Goal: Task Accomplishment & Management: Manage account settings

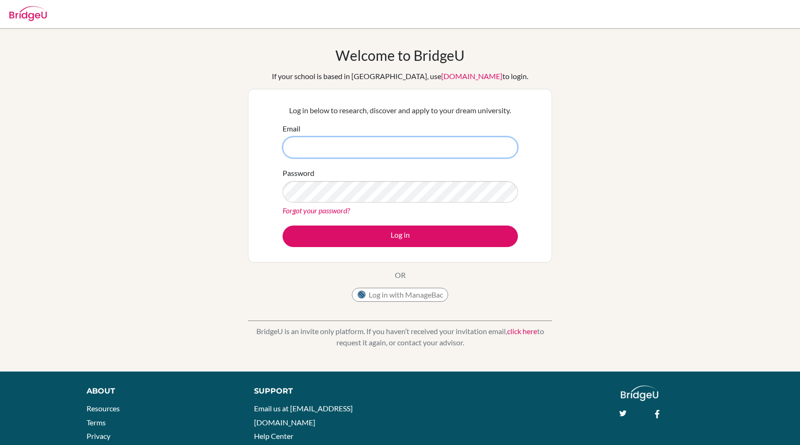
type input "[EMAIL_ADDRESS],com"
click at [283, 225] on button "Log in" at bounding box center [400, 236] width 235 height 22
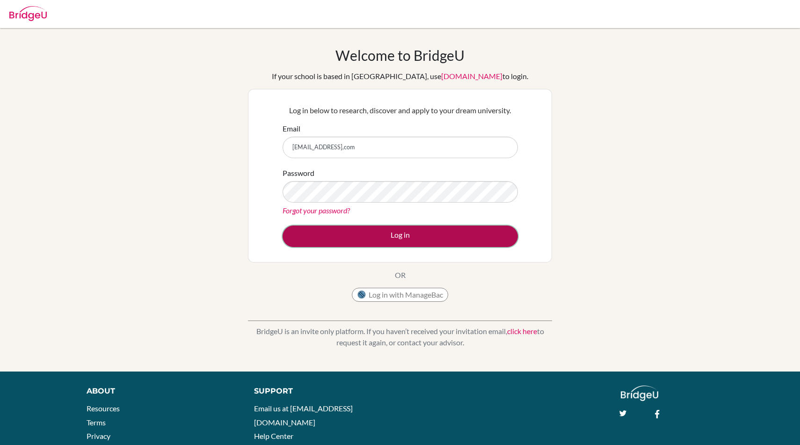
click at [320, 229] on button "Log in" at bounding box center [400, 236] width 235 height 22
click at [320, 228] on button "Log in" at bounding box center [400, 236] width 235 height 22
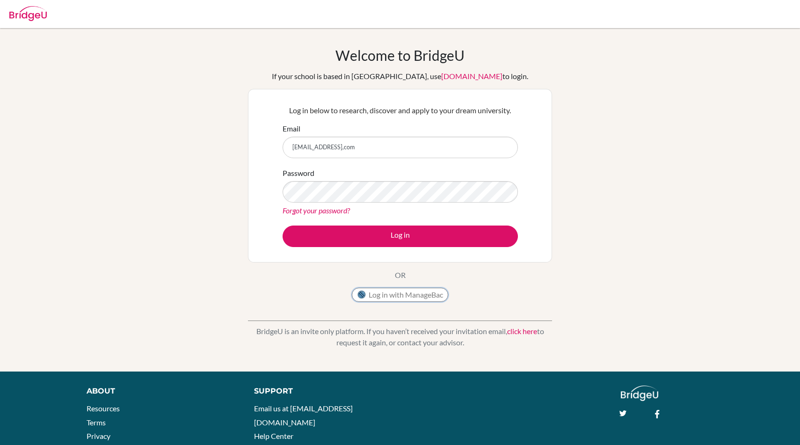
click at [388, 289] on button "Log in with ManageBac" at bounding box center [400, 295] width 96 height 14
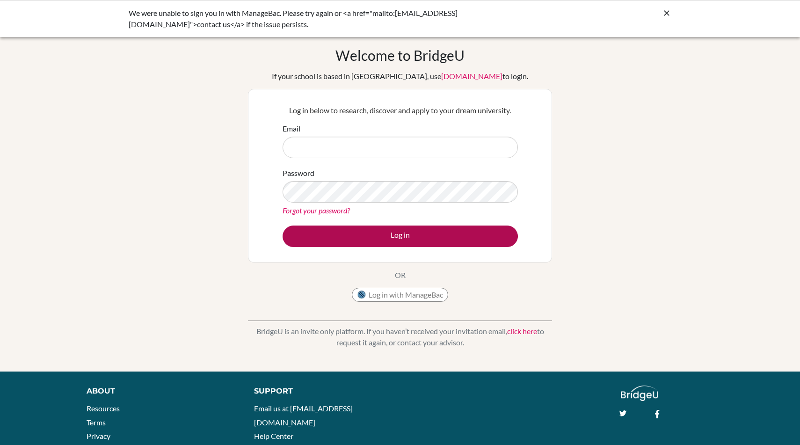
type input "[EMAIL_ADDRESS],com"
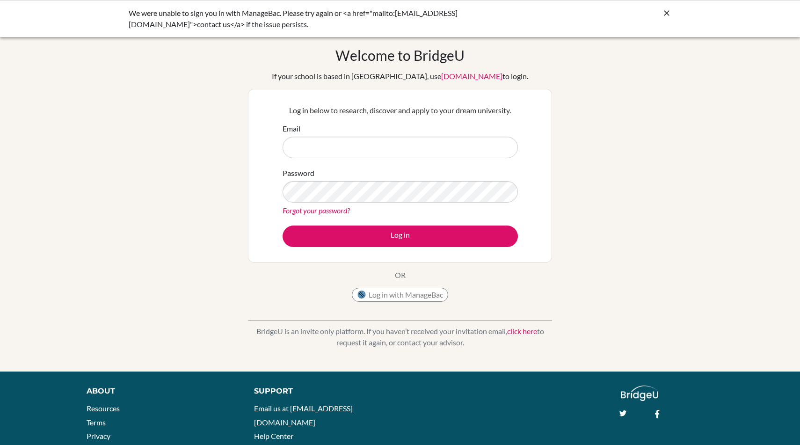
type input "w"
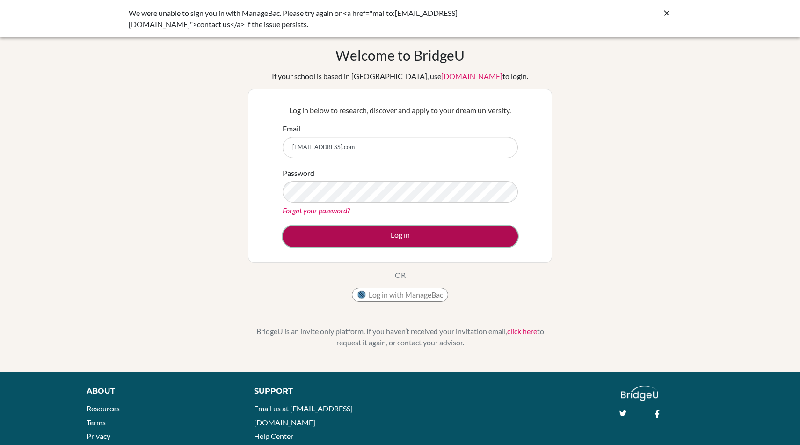
click at [378, 235] on button "Log in" at bounding box center [400, 236] width 235 height 22
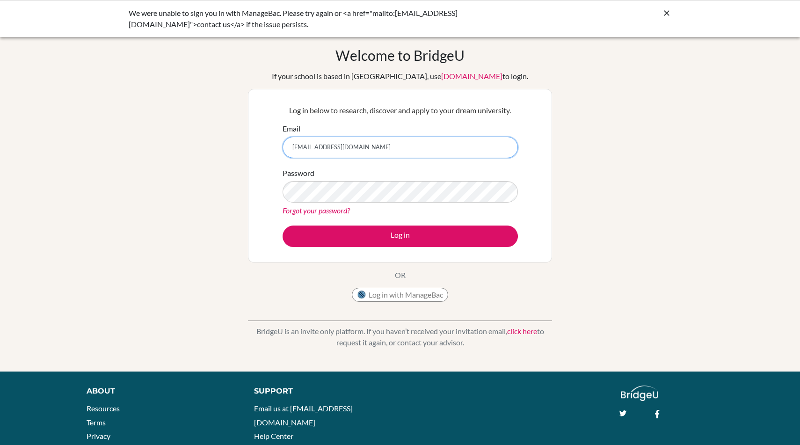
type input "[EMAIL_ADDRESS][DOMAIN_NAME]"
click at [283, 225] on button "Log in" at bounding box center [400, 236] width 235 height 22
click at [367, 224] on form "Email [EMAIL_ADDRESS][DOMAIN_NAME] Password Forgot your password? Log in" at bounding box center [400, 185] width 235 height 124
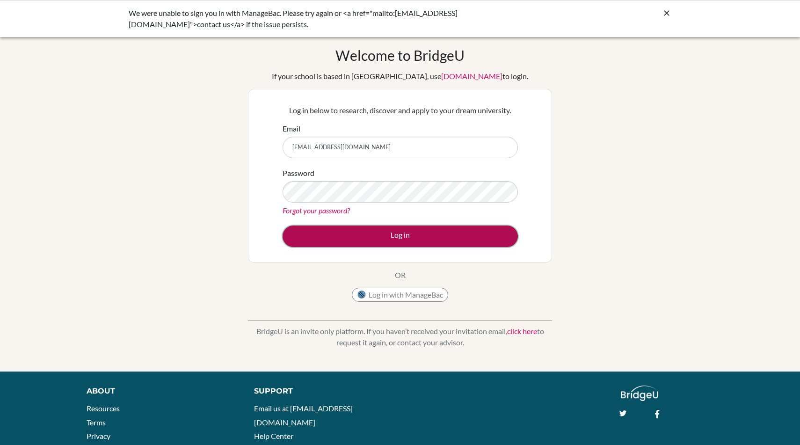
click at [369, 235] on button "Log in" at bounding box center [400, 236] width 235 height 22
